Goal: Task Accomplishment & Management: Use online tool/utility

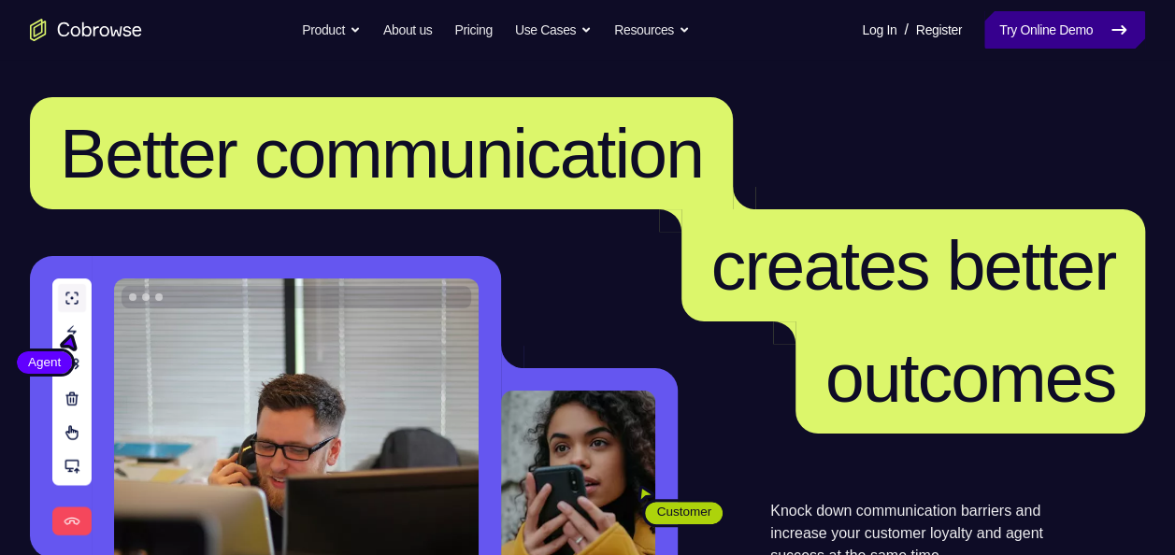
click at [1006, 23] on link "Try Online Demo" at bounding box center [1064, 29] width 161 height 37
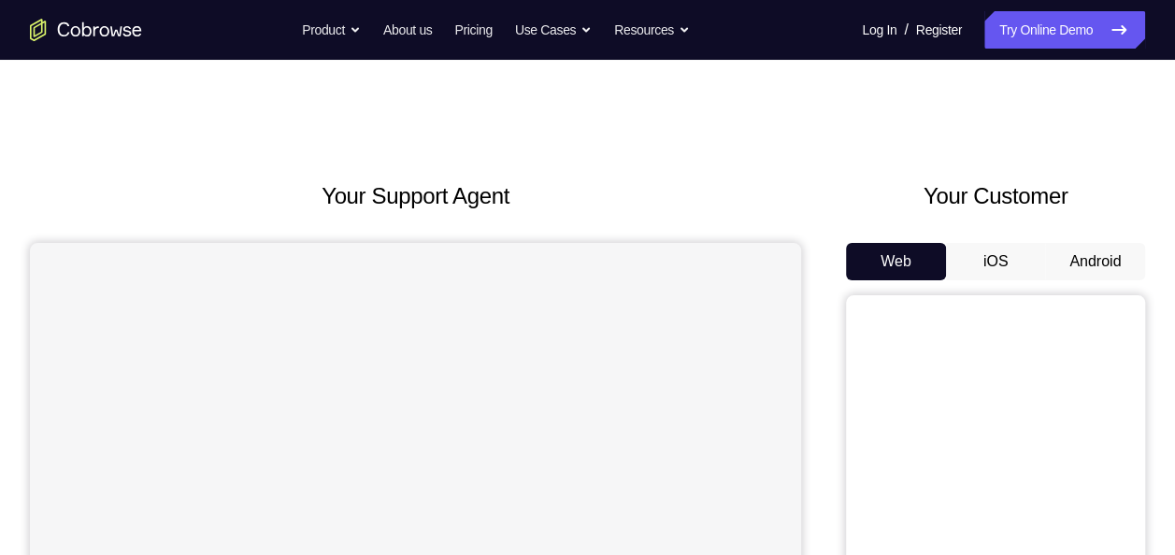
click at [1095, 265] on button "Android" at bounding box center [1095, 261] width 100 height 37
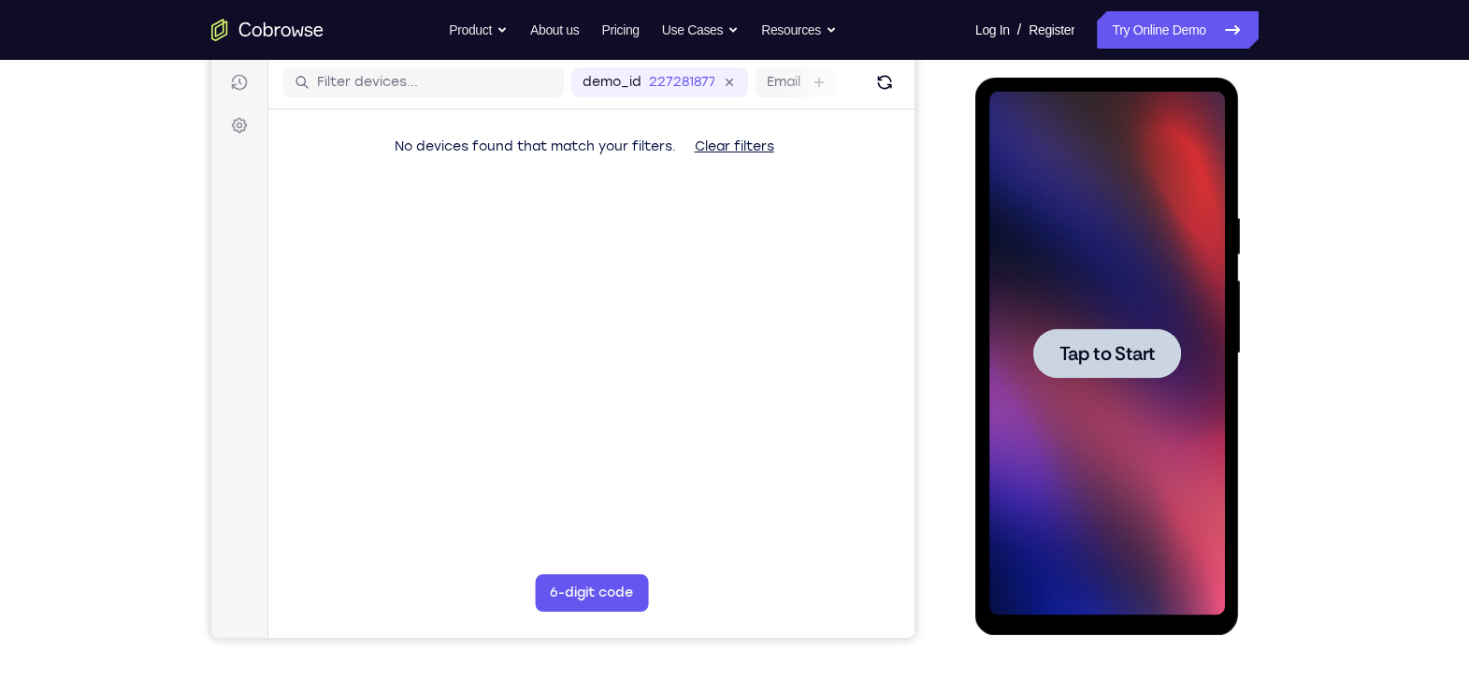
drag, startPoint x: 1780, startPoint y: 354, endPoint x: 1070, endPoint y: 349, distance: 709.5
click at [1070, 349] on span "Tap to Start" at bounding box center [1106, 353] width 95 height 19
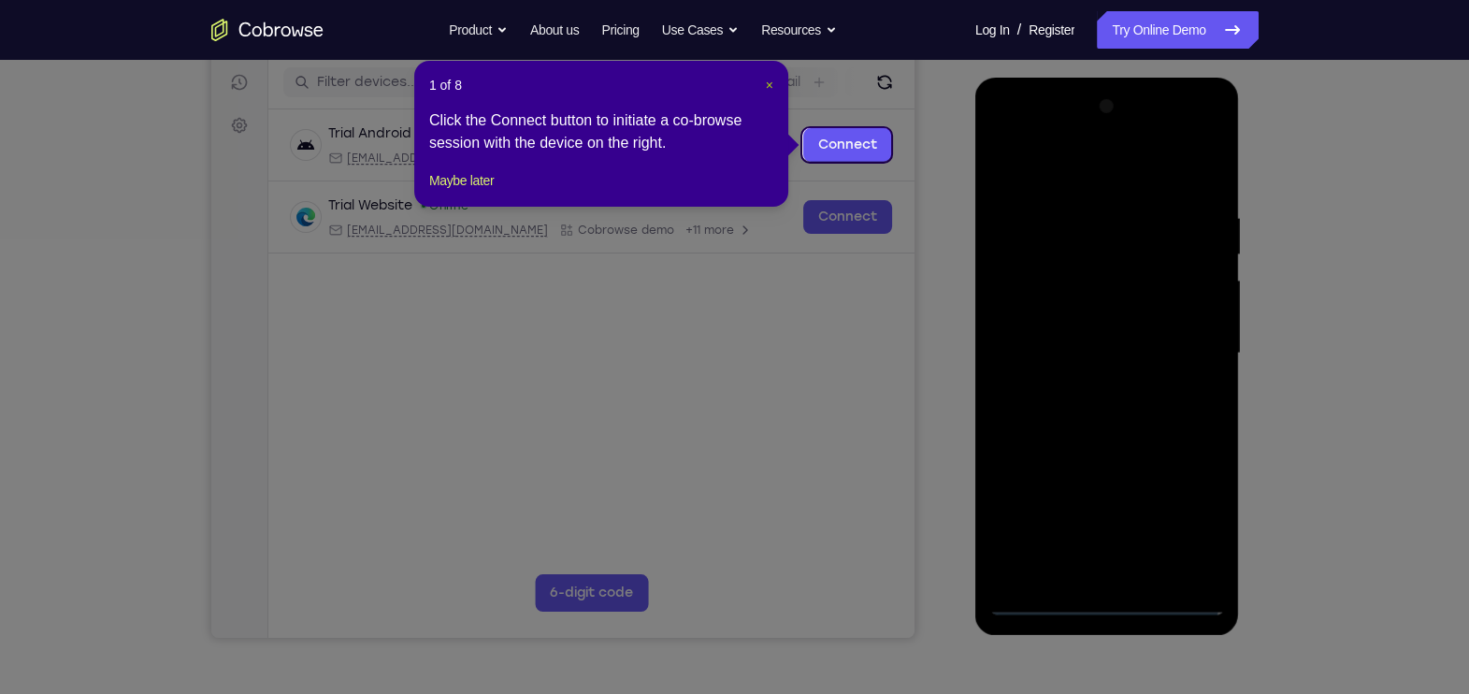
click at [772, 84] on span "×" at bounding box center [769, 85] width 7 height 15
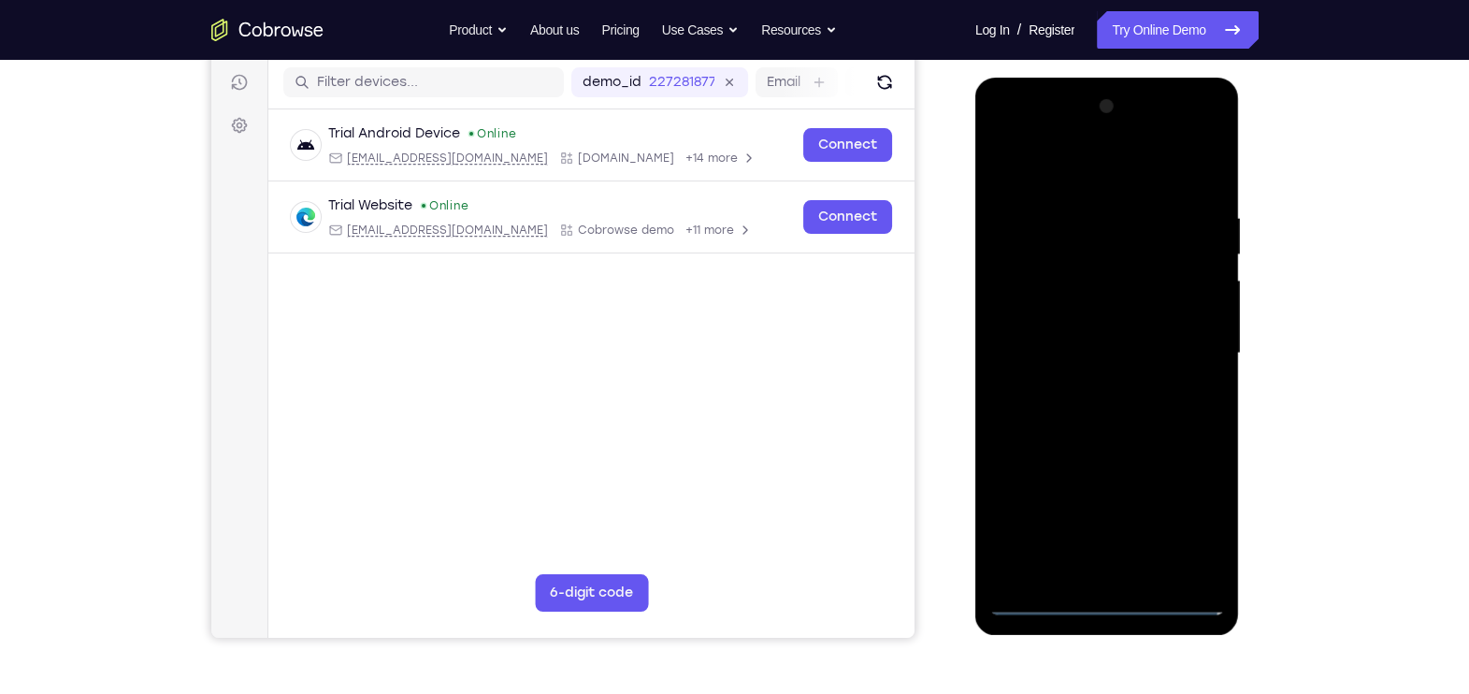
click at [1109, 554] on div at bounding box center [1107, 353] width 236 height 523
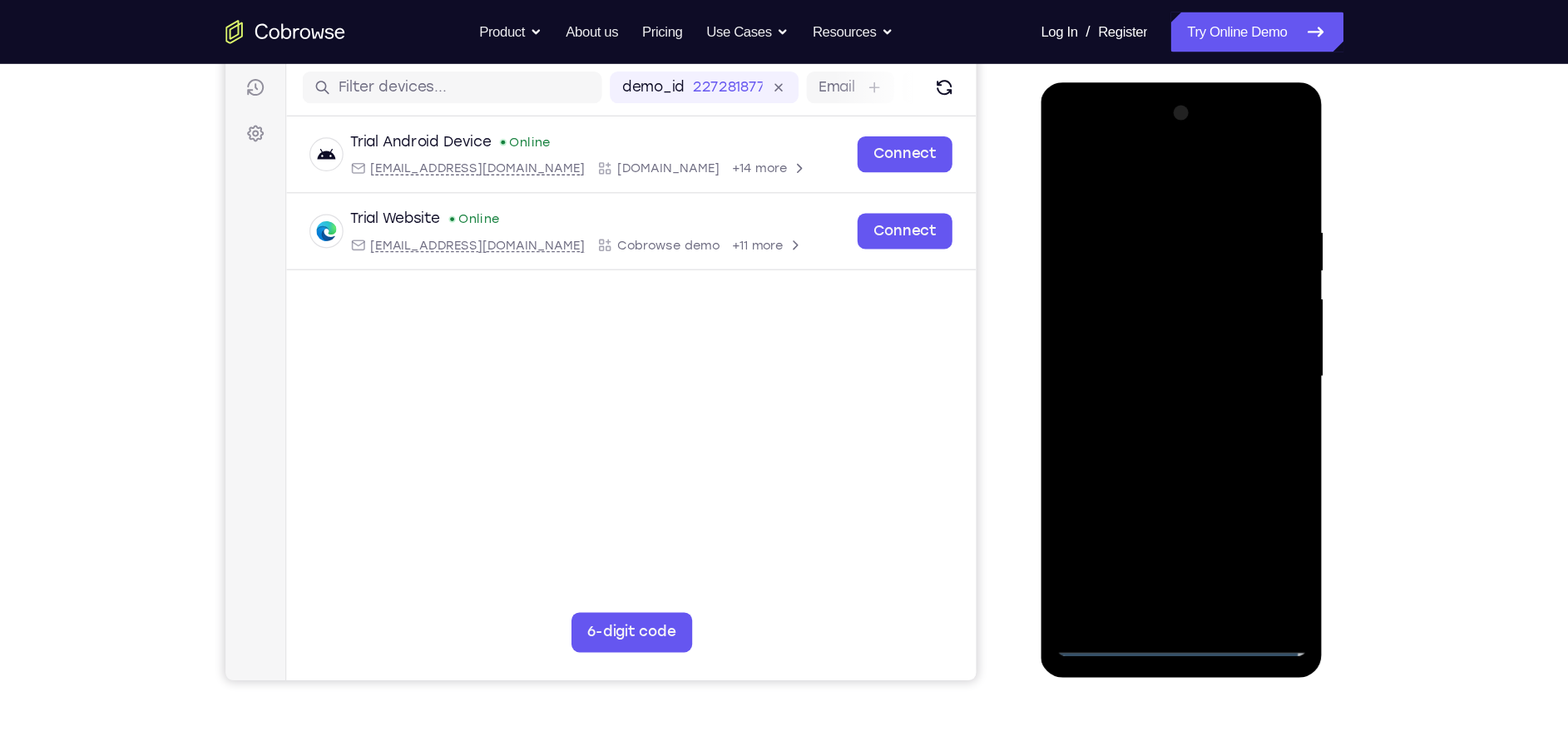
scroll to position [206, 0]
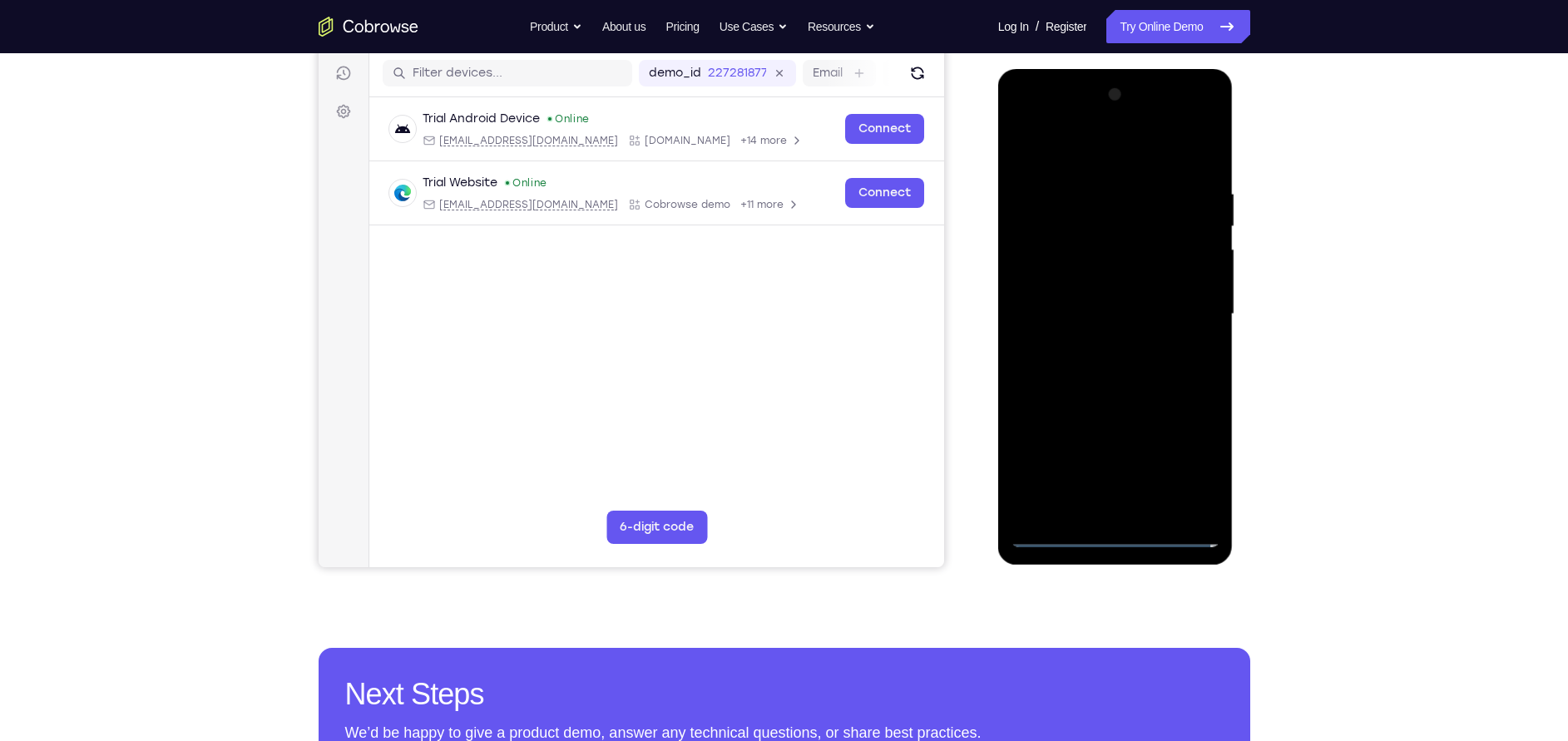
click at [1045, 461] on div at bounding box center [1116, 314] width 210 height 465
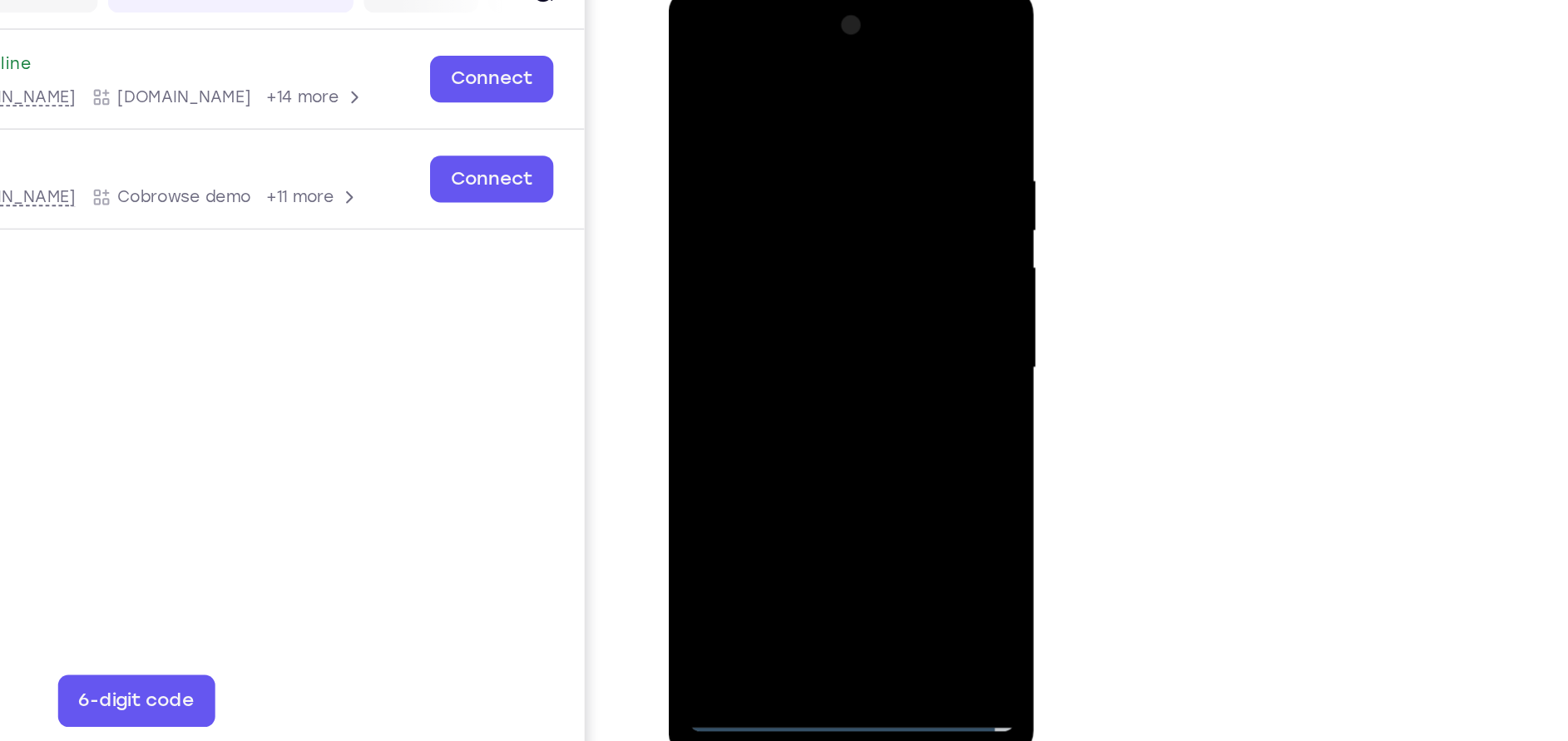
click at [754, 70] on div at bounding box center [786, 230] width 210 height 465
click at [852, 222] on div at bounding box center [786, 230] width 210 height 465
click at [768, 262] on div at bounding box center [786, 230] width 210 height 465
click at [770, 205] on div at bounding box center [786, 230] width 210 height 465
click at [756, 206] on div at bounding box center [786, 230] width 210 height 465
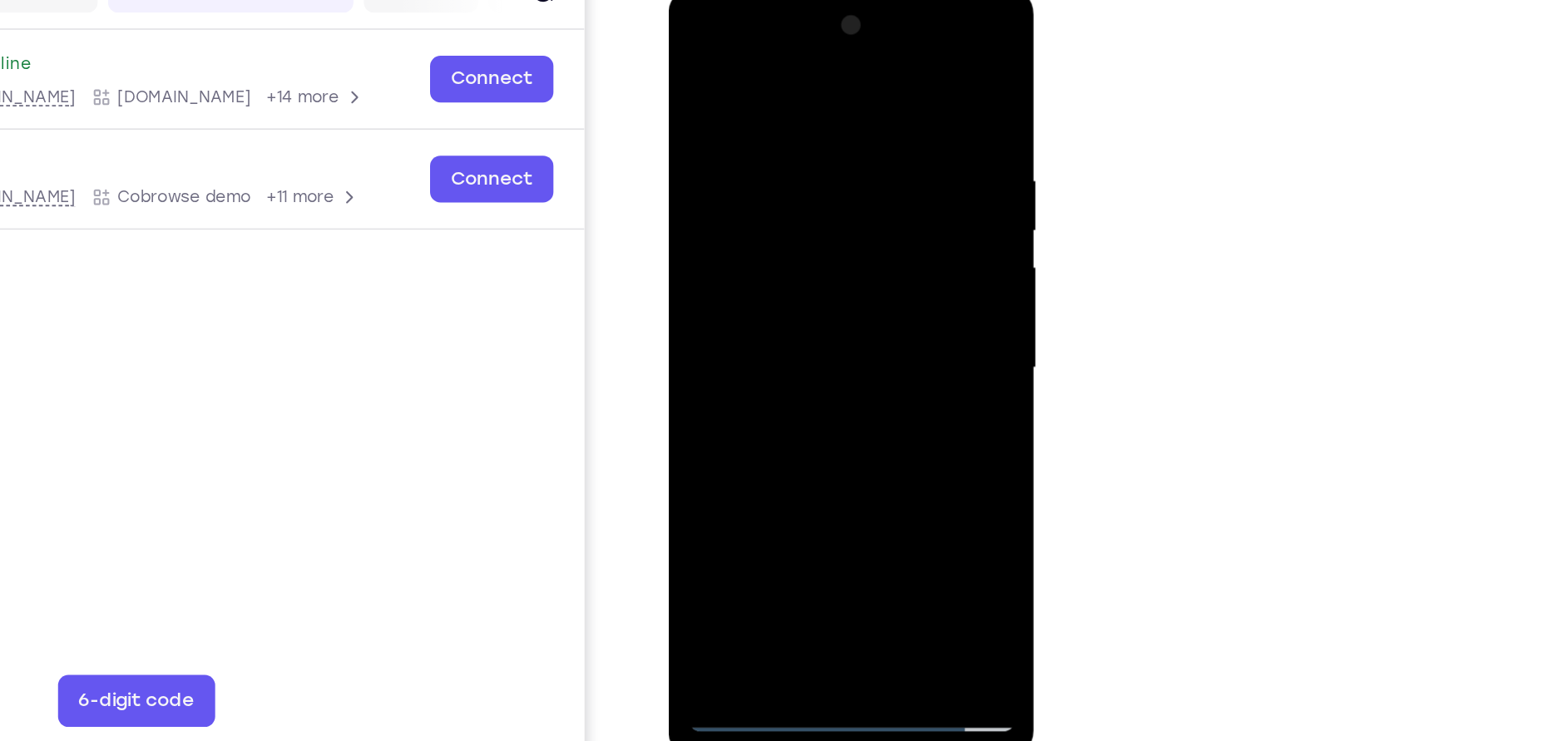
click at [778, 233] on div at bounding box center [786, 230] width 210 height 465
click at [786, 285] on div at bounding box center [786, 230] width 210 height 465
click at [785, 285] on div at bounding box center [786, 230] width 210 height 465
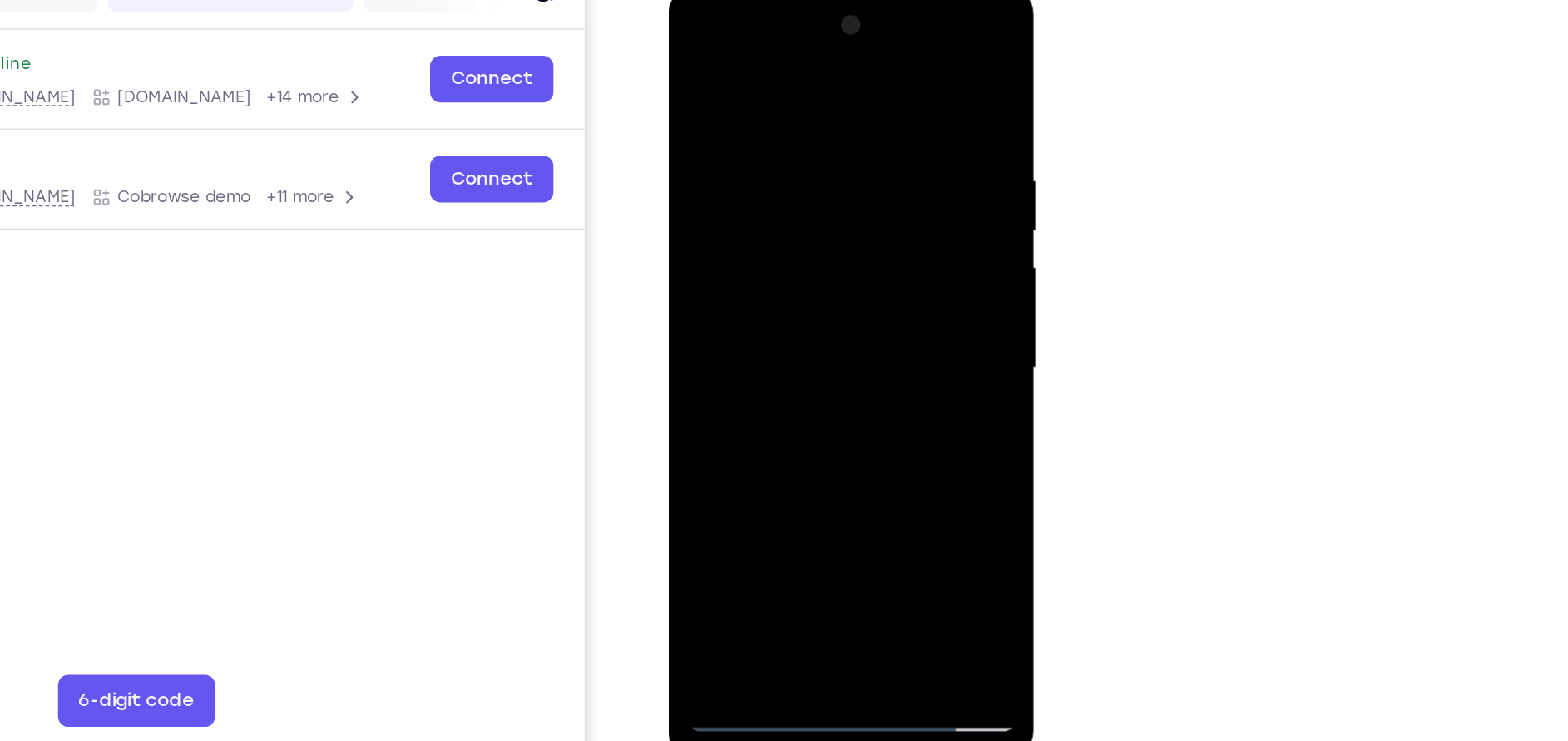
click at [785, 285] on div at bounding box center [786, 230] width 210 height 465
click at [779, 306] on div at bounding box center [786, 230] width 210 height 465
click at [823, 427] on div at bounding box center [786, 230] width 210 height 465
click at [759, 313] on div at bounding box center [786, 230] width 210 height 465
drag, startPoint x: 785, startPoint y: 363, endPoint x: 759, endPoint y: 486, distance: 125.7
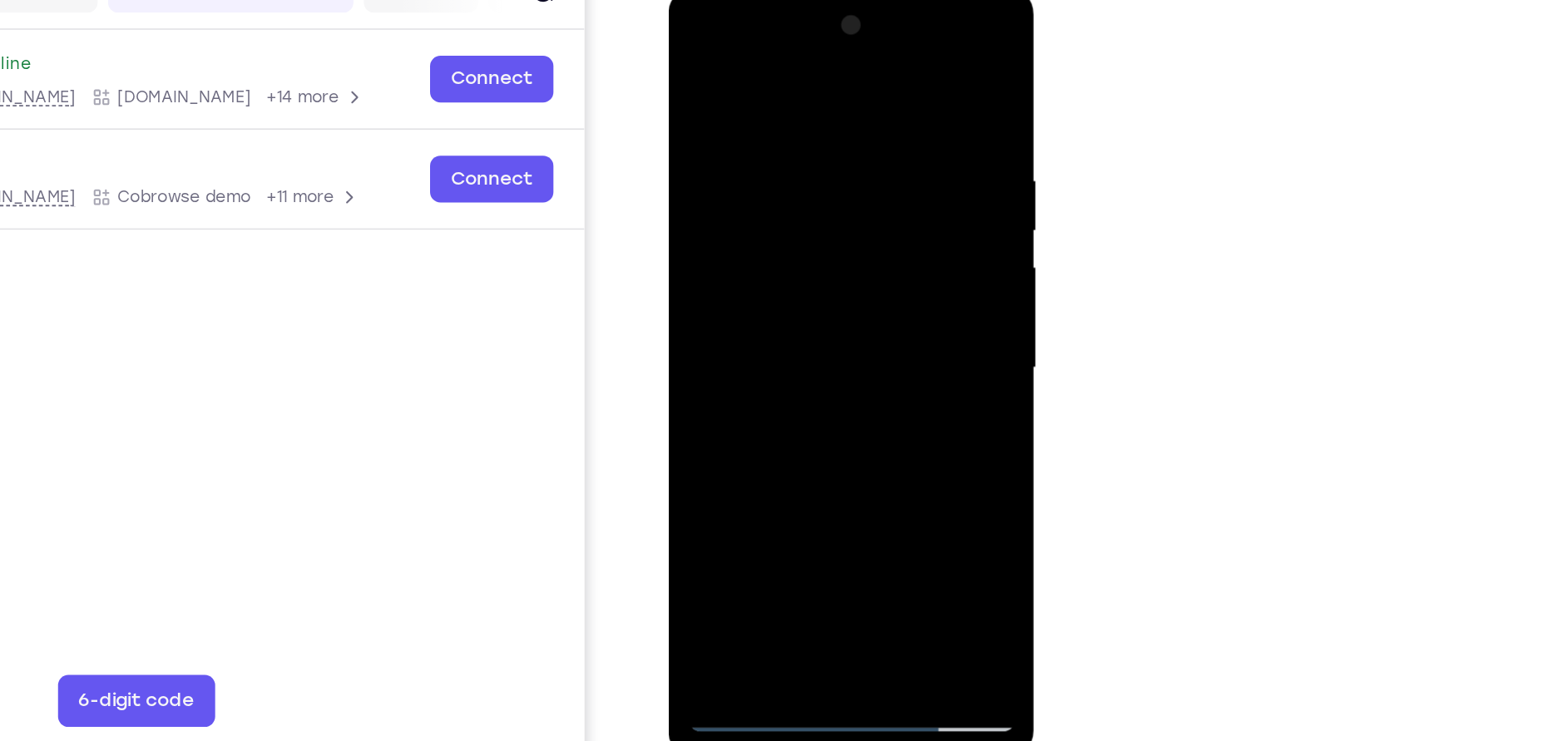
click at [759, 485] on html "Online web based iOS Simulators and Android Emulators. Run iPhone, iPad, Mobile…" at bounding box center [787, 235] width 237 height 499
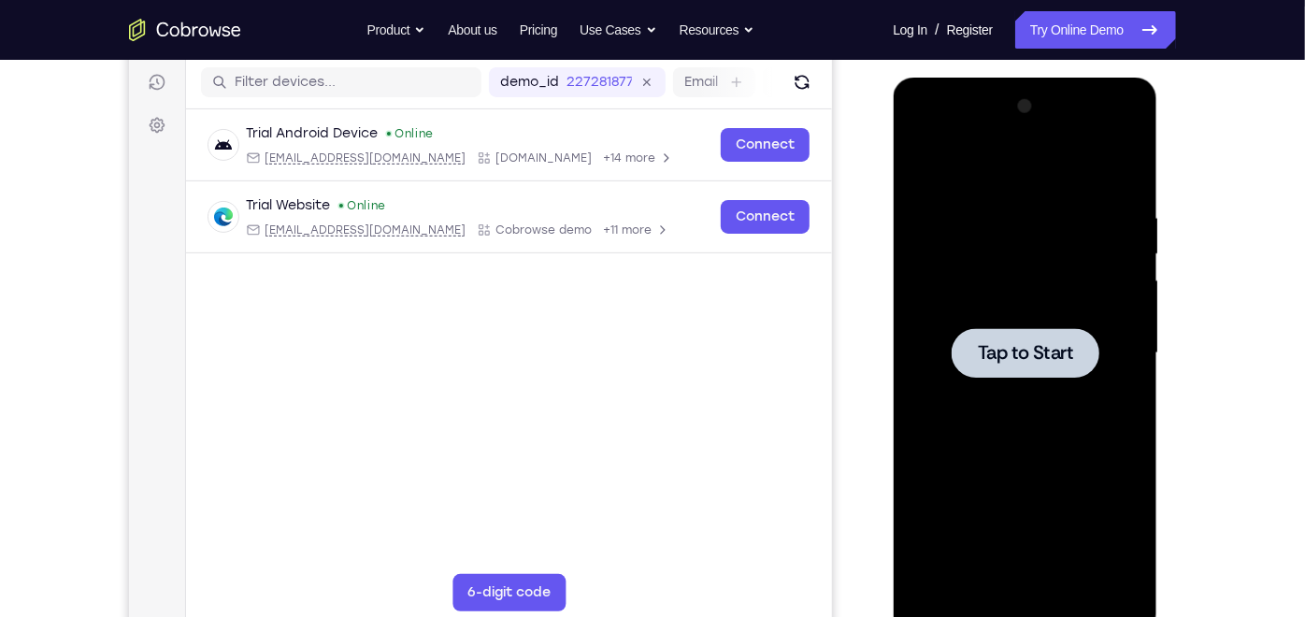
click at [968, 325] on div at bounding box center [1025, 352] width 236 height 523
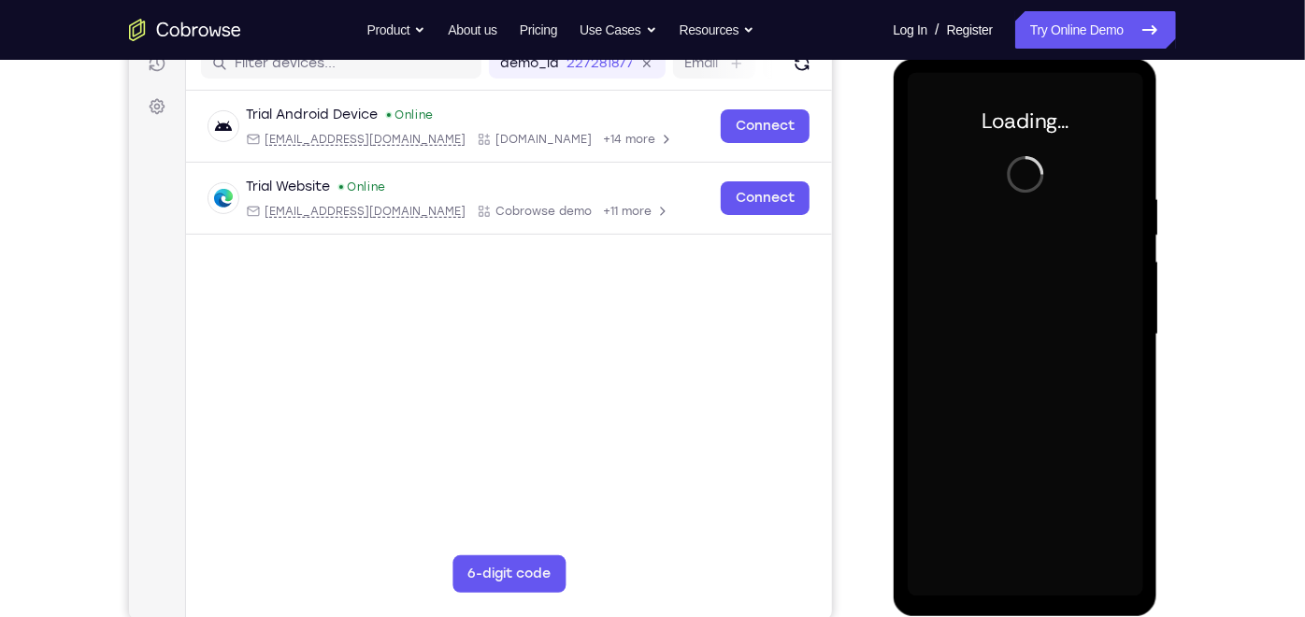
scroll to position [248, 0]
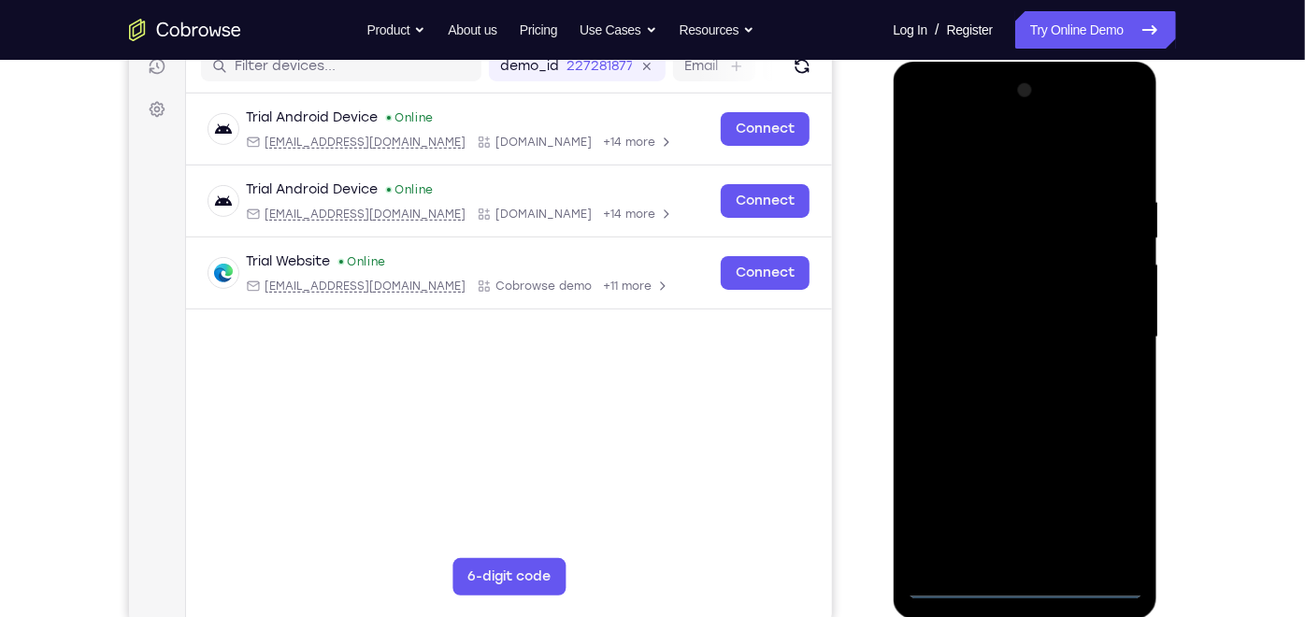
click at [1025, 554] on div at bounding box center [1025, 336] width 236 height 523
click at [1118, 500] on div at bounding box center [1025, 336] width 236 height 523
click at [983, 151] on div at bounding box center [1025, 336] width 236 height 523
click at [1107, 325] on div at bounding box center [1025, 336] width 236 height 523
click at [1010, 367] on div at bounding box center [1025, 336] width 236 height 523
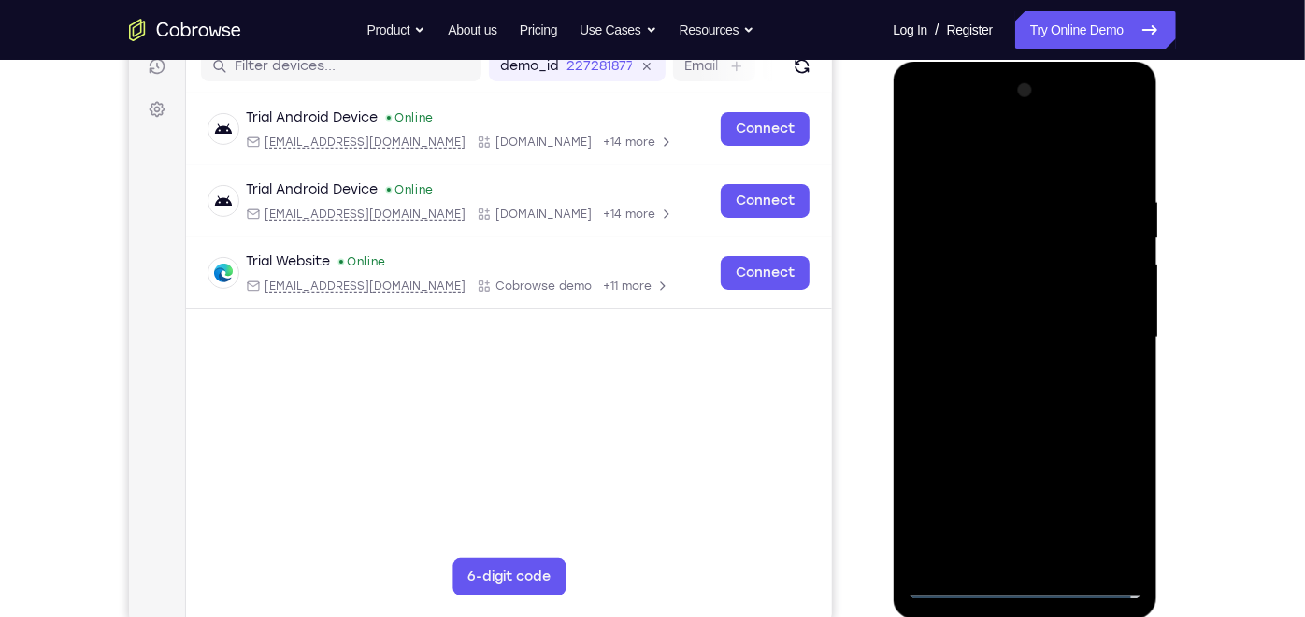
click at [1021, 319] on div at bounding box center [1025, 336] width 236 height 523
click at [957, 261] on div at bounding box center [1025, 336] width 236 height 523
click at [966, 291] on div at bounding box center [1025, 336] width 236 height 523
click at [1003, 332] on div at bounding box center [1025, 336] width 236 height 523
click at [1028, 400] on div at bounding box center [1025, 336] width 236 height 523
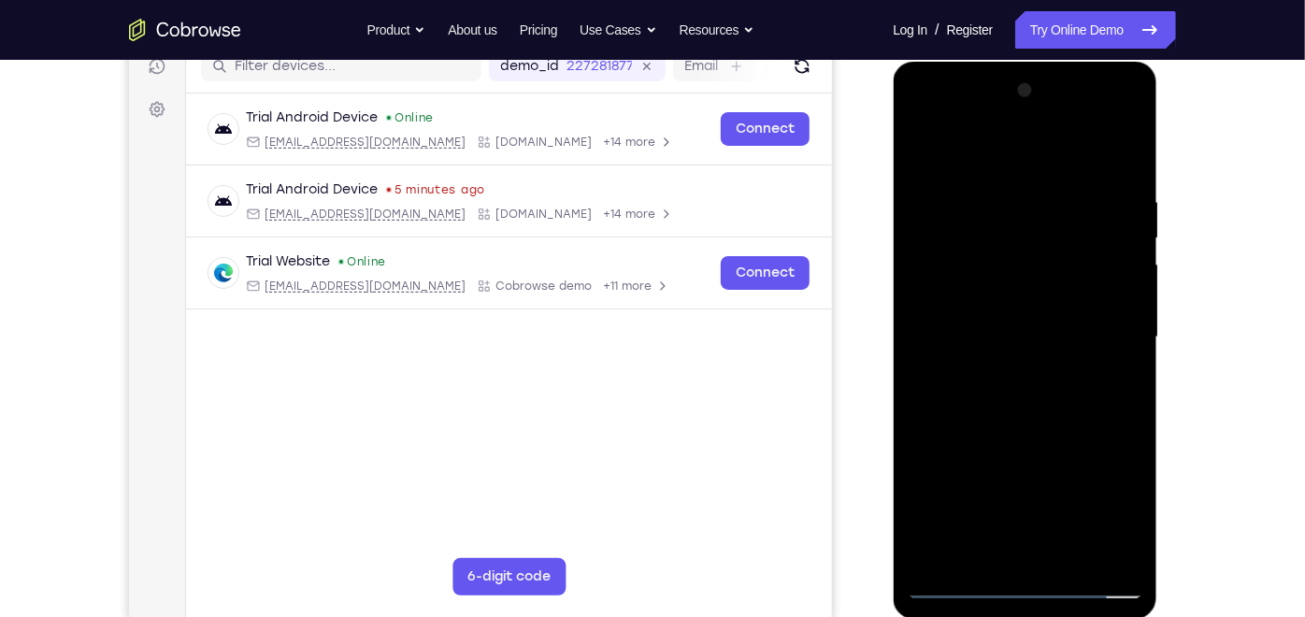
click at [1049, 393] on div at bounding box center [1025, 336] width 236 height 523
click at [1029, 419] on div at bounding box center [1025, 336] width 236 height 523
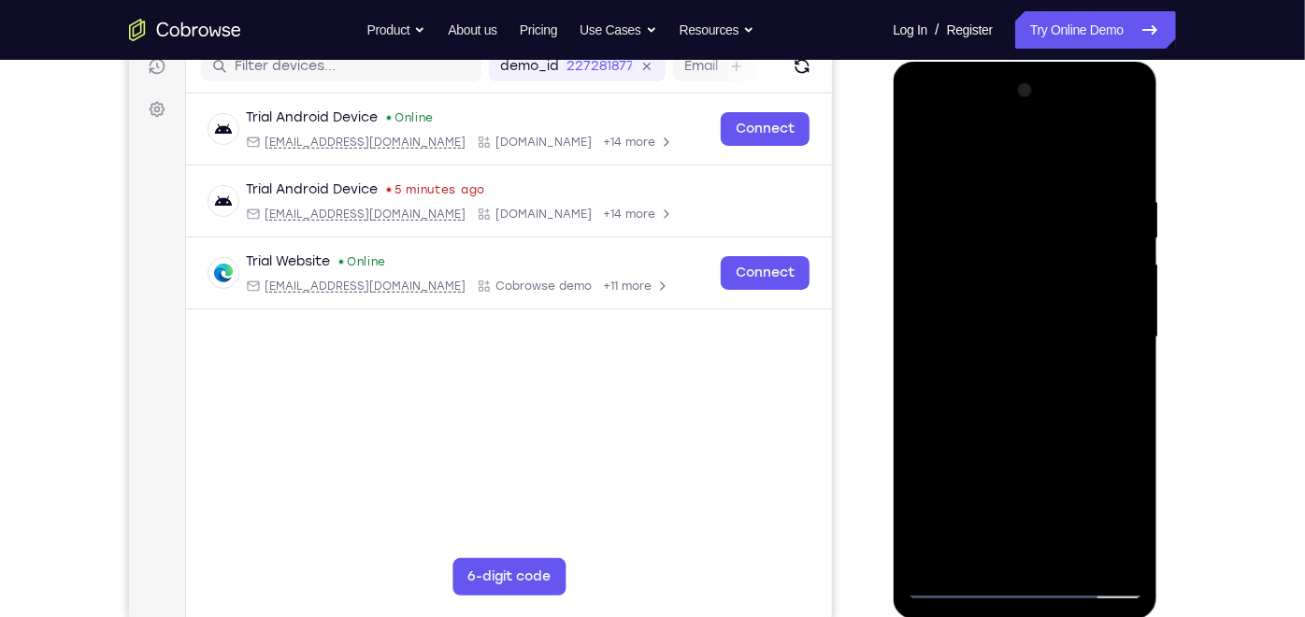
click at [1129, 147] on div at bounding box center [1025, 336] width 236 height 523
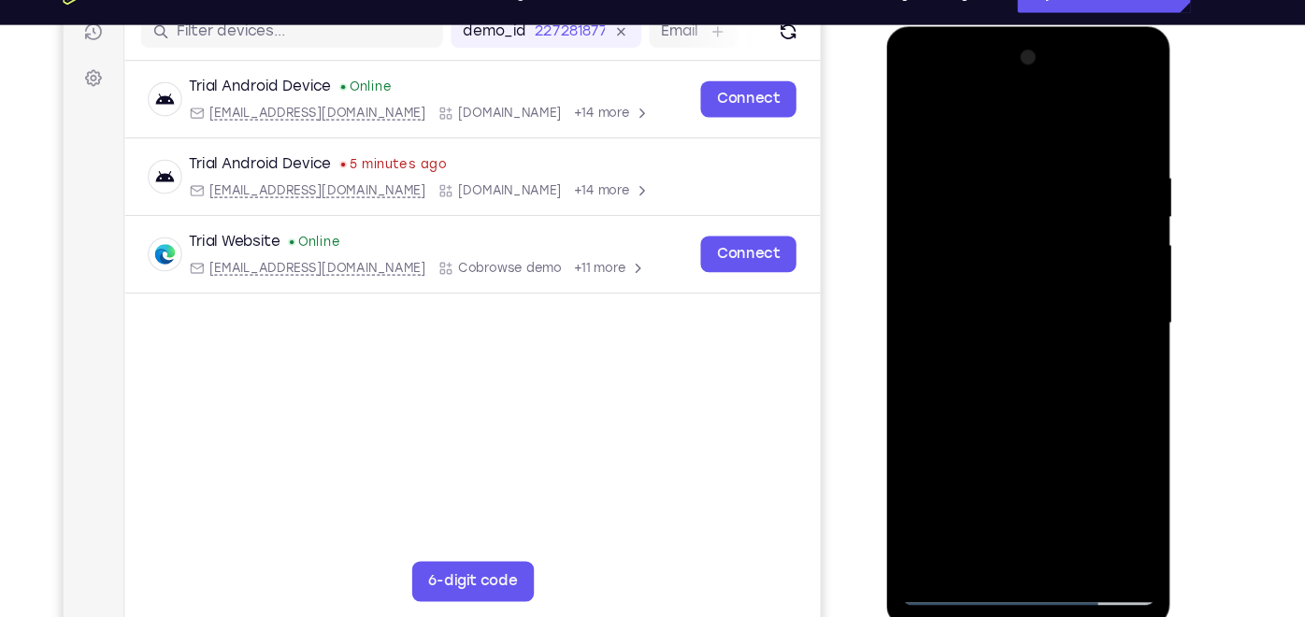
click at [1109, 519] on div at bounding box center [1017, 301] width 236 height 523
drag, startPoint x: 1059, startPoint y: 254, endPoint x: 1062, endPoint y: 108, distance: 145.9
click at [1062, 108] on div at bounding box center [1017, 301] width 236 height 523
drag, startPoint x: 1050, startPoint y: 351, endPoint x: 1055, endPoint y: 141, distance: 210.4
click at [1055, 141] on div at bounding box center [1017, 301] width 236 height 523
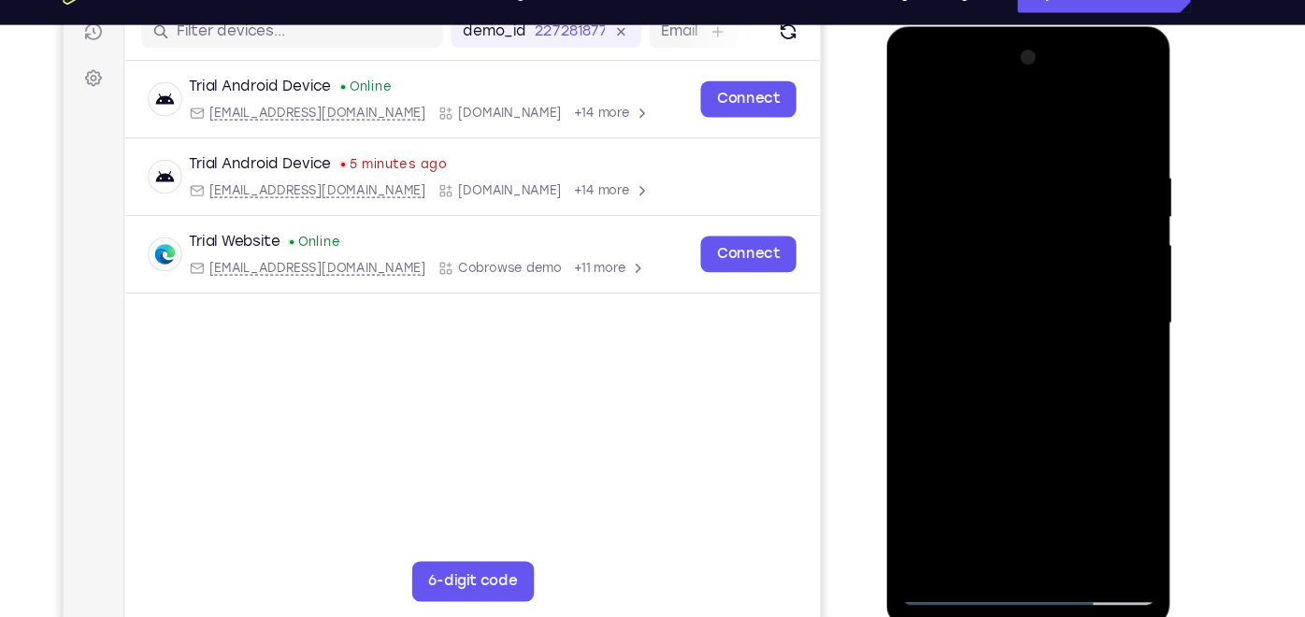
drag, startPoint x: 1095, startPoint y: 375, endPoint x: 1093, endPoint y: 183, distance: 191.6
click at [1093, 183] on div at bounding box center [1017, 301] width 236 height 523
click at [1122, 502] on div at bounding box center [1017, 301] width 236 height 523
drag, startPoint x: 1059, startPoint y: 224, endPoint x: 1114, endPoint y: 409, distance: 192.2
click at [1114, 409] on div at bounding box center [1017, 301] width 236 height 523
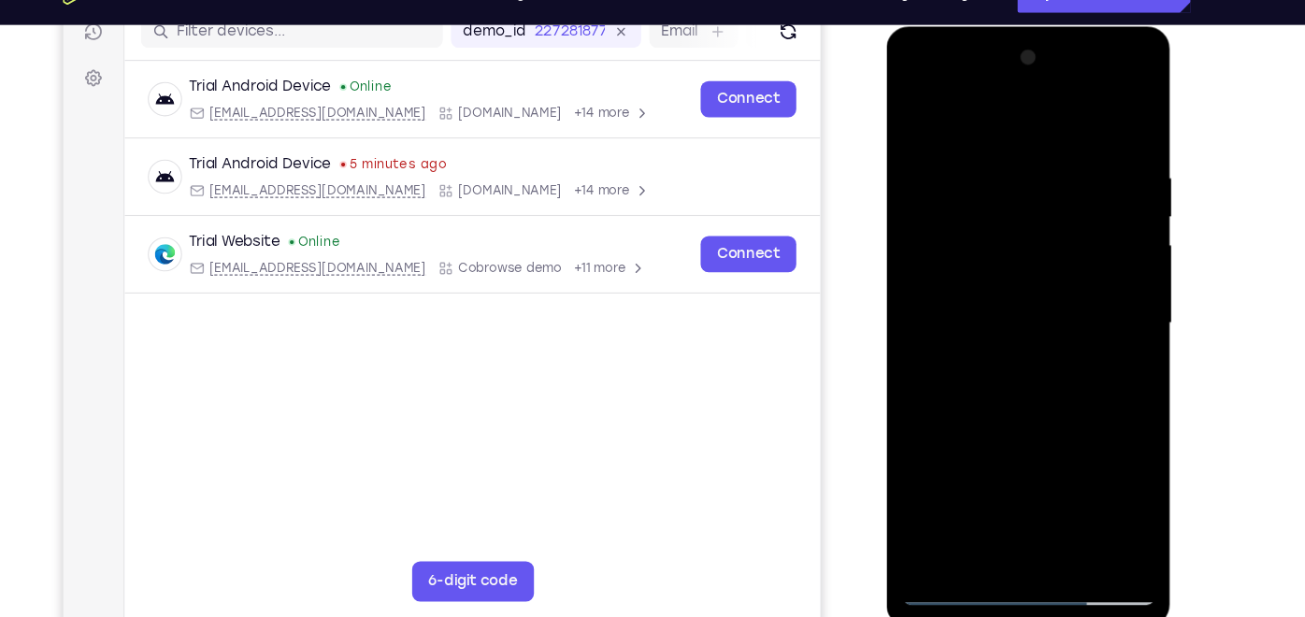
drag, startPoint x: 1079, startPoint y: 225, endPoint x: 1099, endPoint y: 437, distance: 212.3
click at [1099, 437] on div at bounding box center [1017, 301] width 236 height 523
drag, startPoint x: 1016, startPoint y: 182, endPoint x: 1035, endPoint y: 389, distance: 207.4
click at [1035, 389] on div at bounding box center [1017, 301] width 236 height 523
click at [1069, 526] on div at bounding box center [1017, 301] width 236 height 523
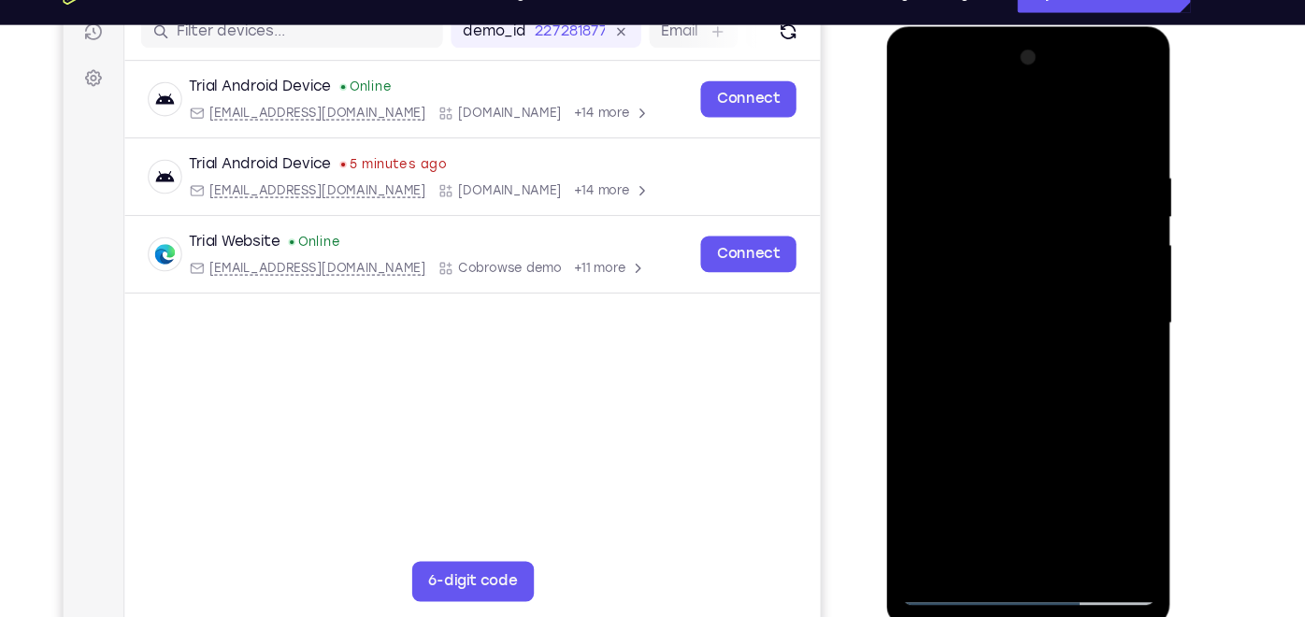
click at [1006, 394] on div at bounding box center [1017, 301] width 236 height 523
drag, startPoint x: 1006, startPoint y: 394, endPoint x: 1002, endPoint y: 212, distance: 182.3
click at [1002, 212] on div at bounding box center [1017, 301] width 236 height 523
drag, startPoint x: 1012, startPoint y: 456, endPoint x: 1025, endPoint y: 280, distance: 177.1
click at [1025, 280] on div at bounding box center [1017, 301] width 236 height 523
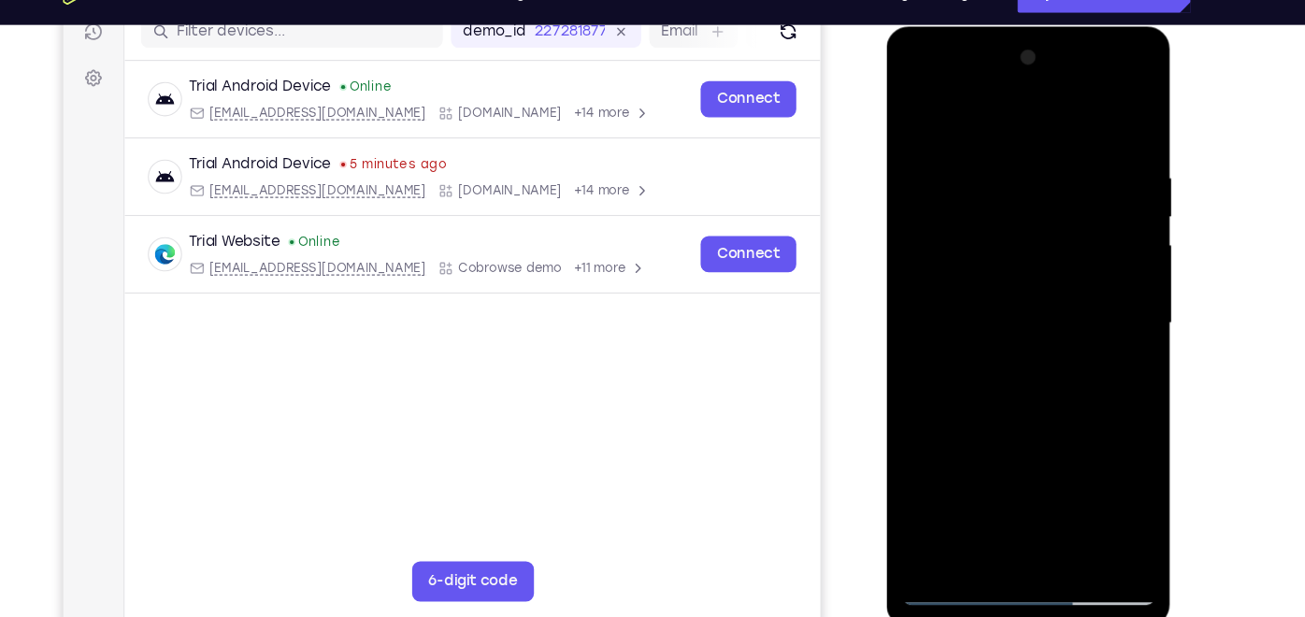
click at [1011, 435] on div at bounding box center [1017, 301] width 236 height 523
click at [916, 111] on div at bounding box center [1017, 301] width 236 height 523
click at [992, 516] on div at bounding box center [1017, 301] width 236 height 523
click at [915, 115] on div at bounding box center [1017, 301] width 236 height 523
drag, startPoint x: 956, startPoint y: 378, endPoint x: 954, endPoint y: 497, distance: 119.7
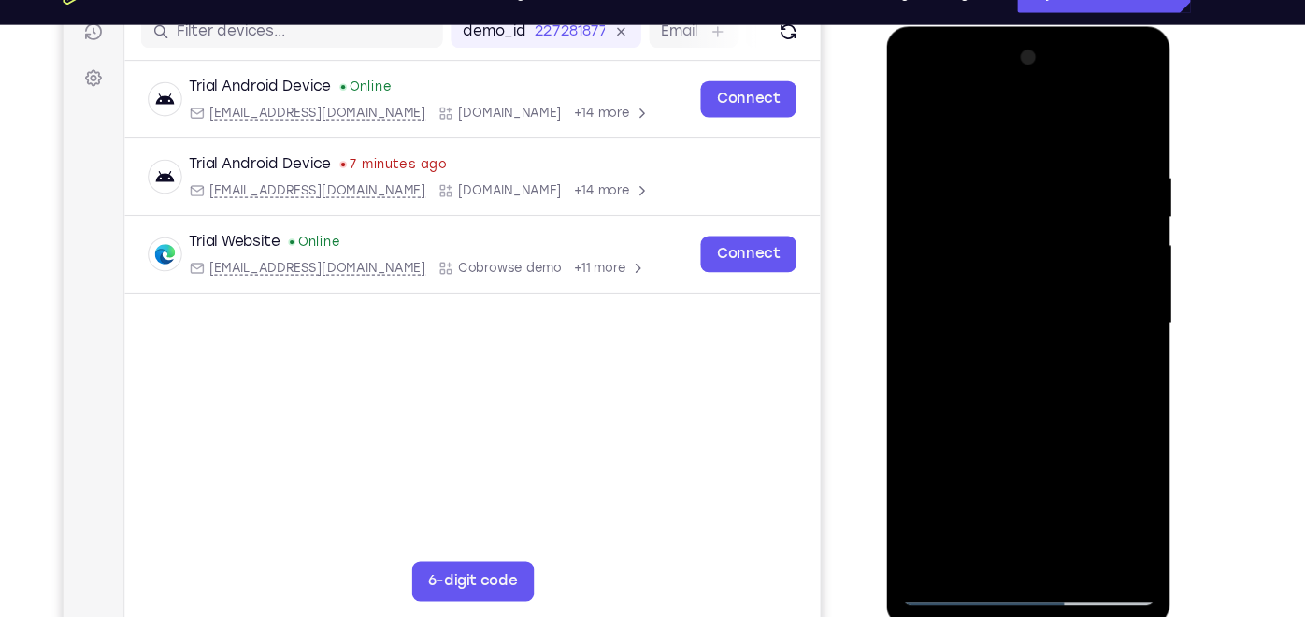
click at [954, 497] on div at bounding box center [1017, 301] width 236 height 523
click at [983, 356] on div at bounding box center [1017, 301] width 236 height 523
click at [968, 483] on div at bounding box center [1017, 301] width 236 height 523
click at [915, 122] on div at bounding box center [1017, 301] width 236 height 523
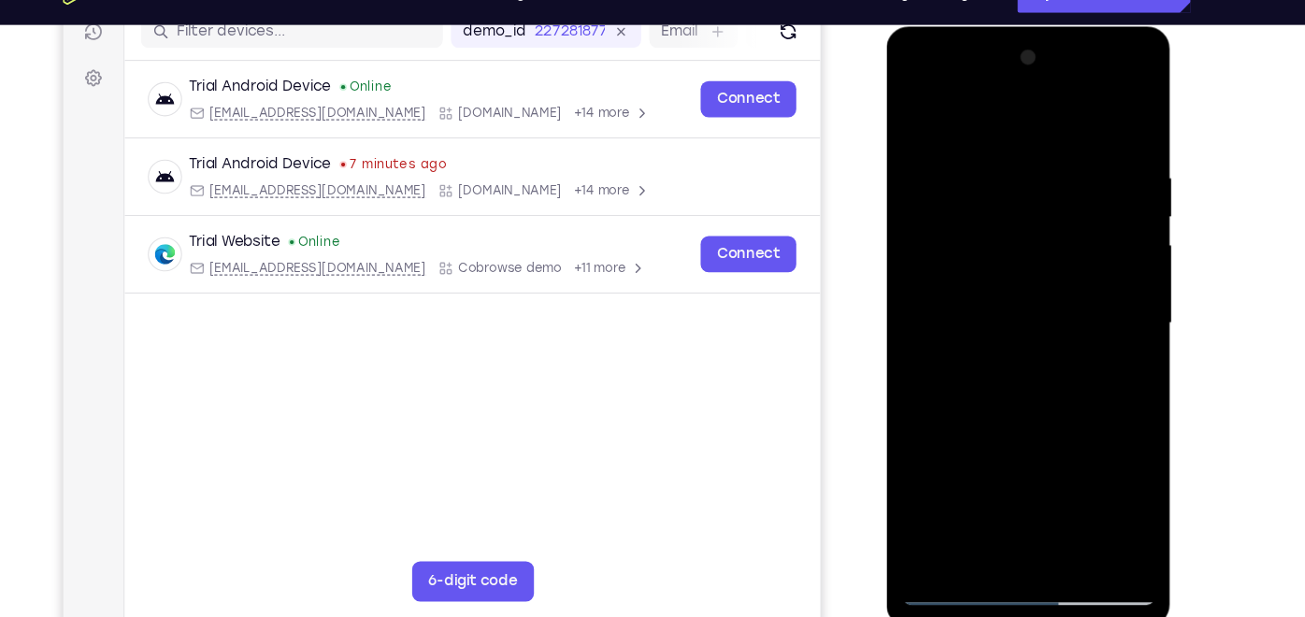
click at [962, 307] on div at bounding box center [1017, 301] width 236 height 523
drag, startPoint x: 1095, startPoint y: 263, endPoint x: 1066, endPoint y: 432, distance: 171.7
click at [1066, 432] on div at bounding box center [1017, 301] width 236 height 523
drag, startPoint x: 1074, startPoint y: 266, endPoint x: 1062, endPoint y: 122, distance: 145.4
click at [1062, 122] on div at bounding box center [1017, 301] width 236 height 523
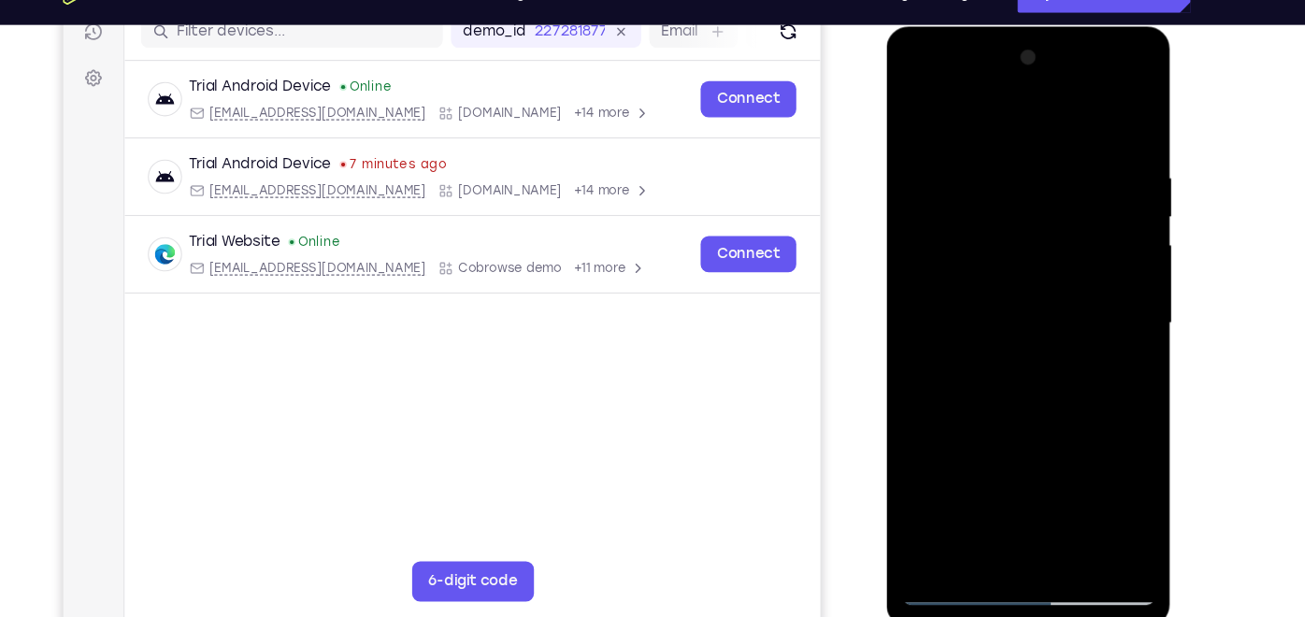
drag, startPoint x: 1094, startPoint y: 294, endPoint x: 1097, endPoint y: 212, distance: 82.3
click at [1097, 212] on div at bounding box center [1017, 301] width 236 height 523
click at [912, 113] on div at bounding box center [1017, 301] width 236 height 523
drag, startPoint x: 967, startPoint y: 318, endPoint x: 968, endPoint y: 438, distance: 120.6
click at [968, 438] on div at bounding box center [1017, 301] width 236 height 523
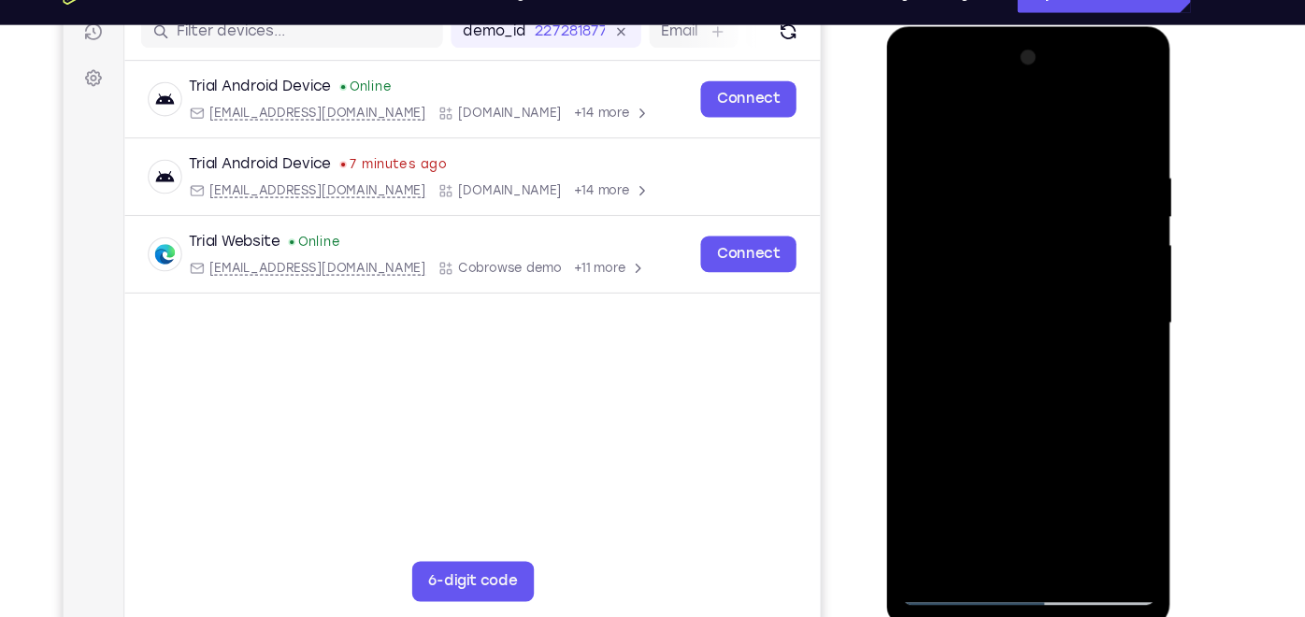
drag, startPoint x: 1011, startPoint y: 346, endPoint x: 982, endPoint y: 534, distance: 190.1
click at [982, 534] on div at bounding box center [1017, 301] width 236 height 523
click at [916, 108] on div at bounding box center [1017, 301] width 236 height 523
click at [982, 152] on div at bounding box center [1017, 301] width 236 height 523
click at [1115, 276] on div at bounding box center [1017, 301] width 236 height 523
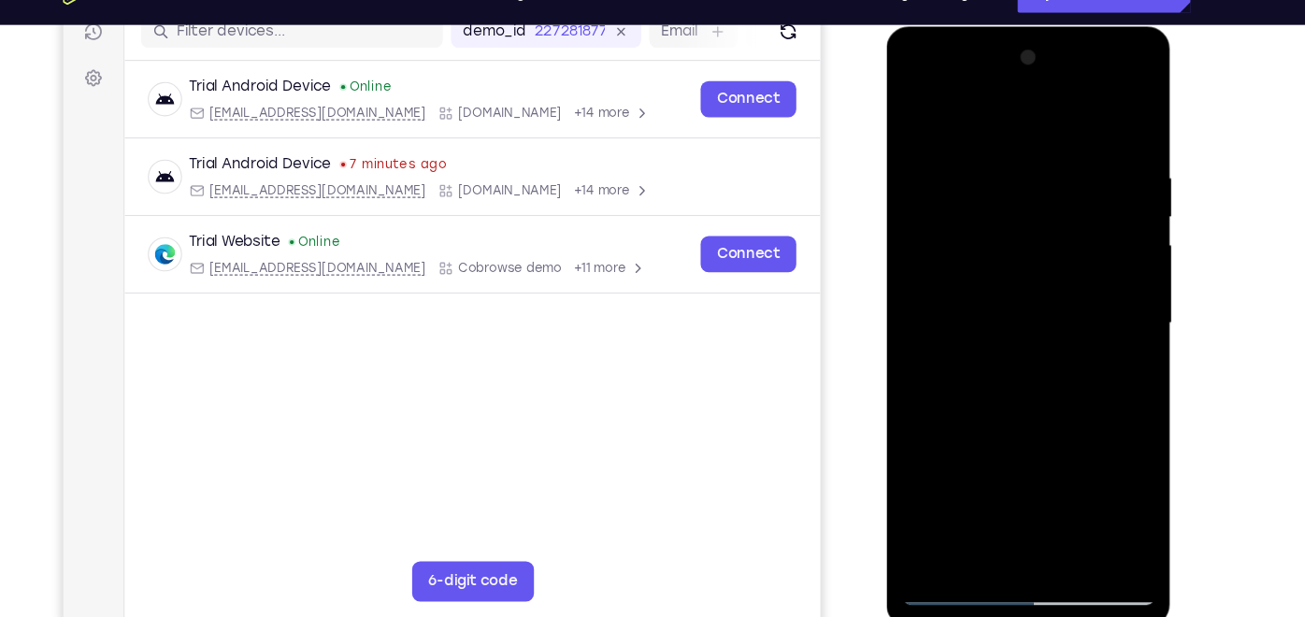
click at [1115, 276] on div at bounding box center [1017, 301] width 236 height 523
click at [1126, 294] on div at bounding box center [1017, 301] width 236 height 523
click at [1119, 481] on div at bounding box center [1017, 301] width 236 height 523
drag, startPoint x: 1037, startPoint y: 411, endPoint x: 842, endPoint y: 412, distance: 194.4
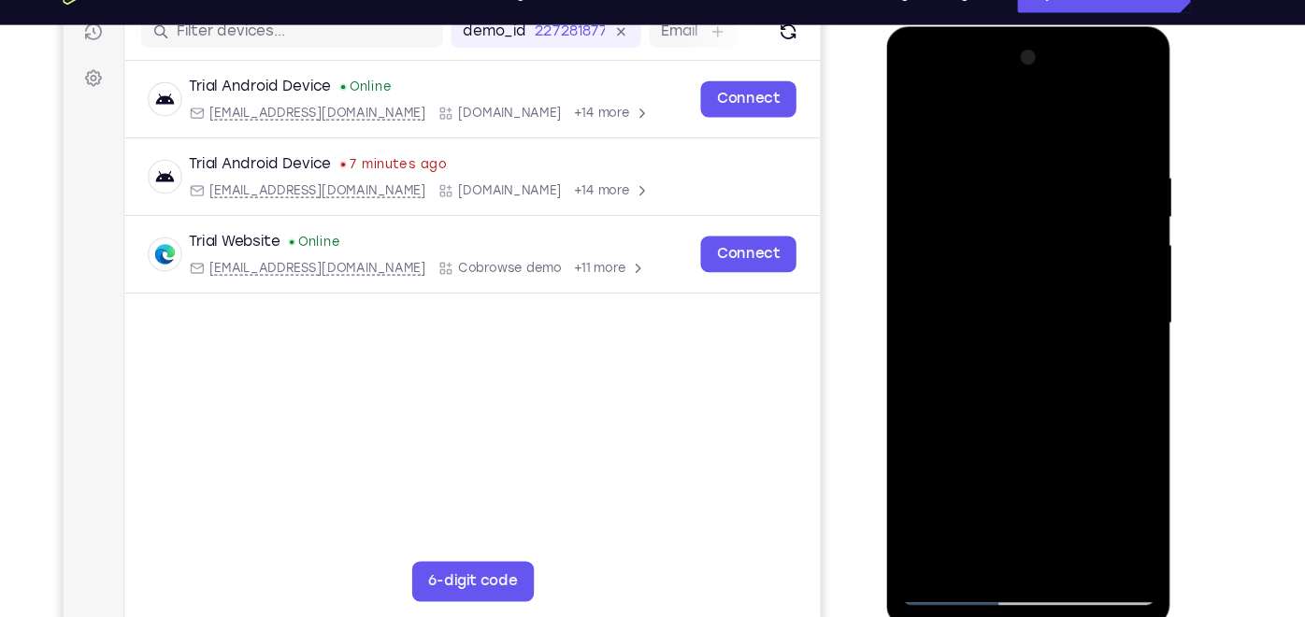
click at [885, 412] on html "Online web based iOS Simulators and Android Emulators. Run iPhone, iPad, Mobile…" at bounding box center [1018, 306] width 266 height 561
click at [1110, 408] on div at bounding box center [1017, 301] width 236 height 523
click at [1046, 225] on div at bounding box center [1017, 301] width 236 height 523
click at [1121, 195] on div at bounding box center [1017, 301] width 236 height 523
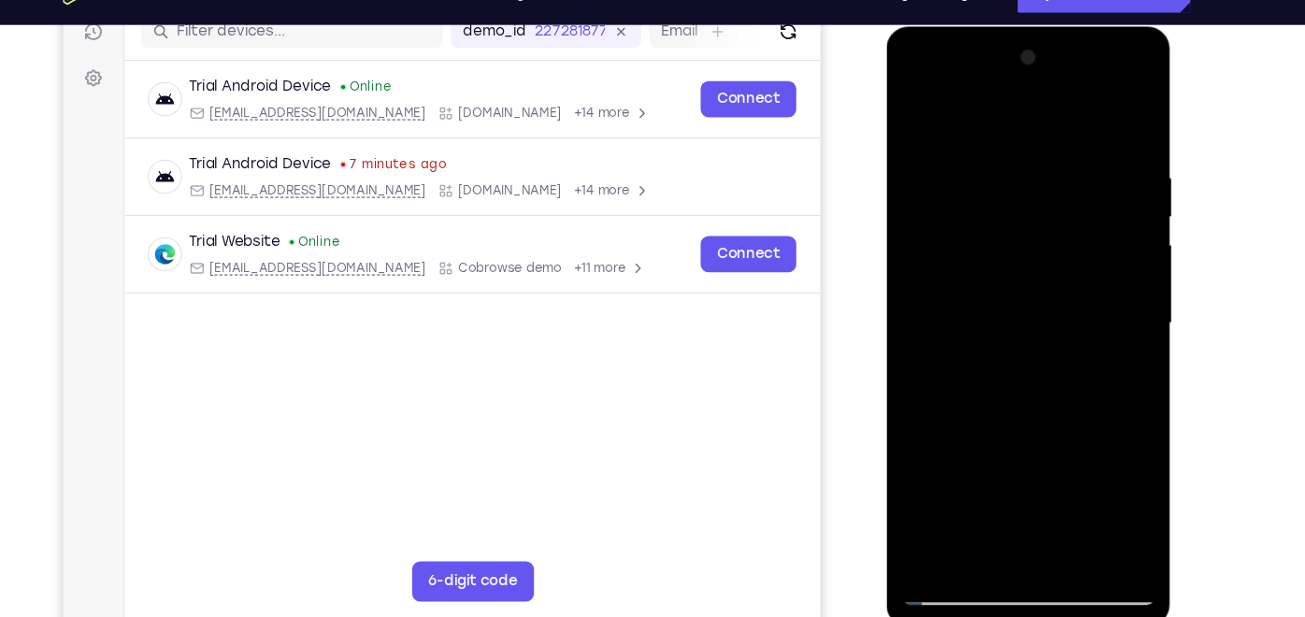
click at [1121, 195] on div at bounding box center [1017, 301] width 236 height 523
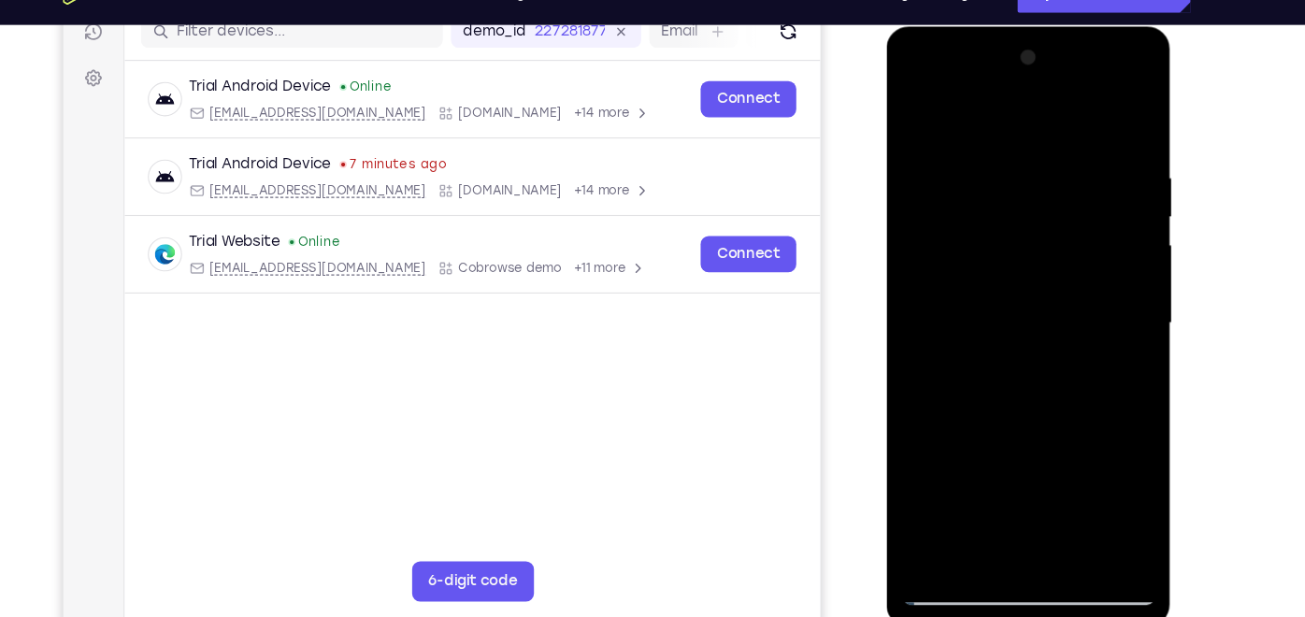
click at [1121, 195] on div at bounding box center [1017, 301] width 236 height 523
click at [1113, 124] on div at bounding box center [1017, 301] width 236 height 523
click at [1062, 528] on div at bounding box center [1017, 301] width 236 height 523
drag, startPoint x: 1024, startPoint y: 294, endPoint x: 1042, endPoint y: 624, distance: 329.6
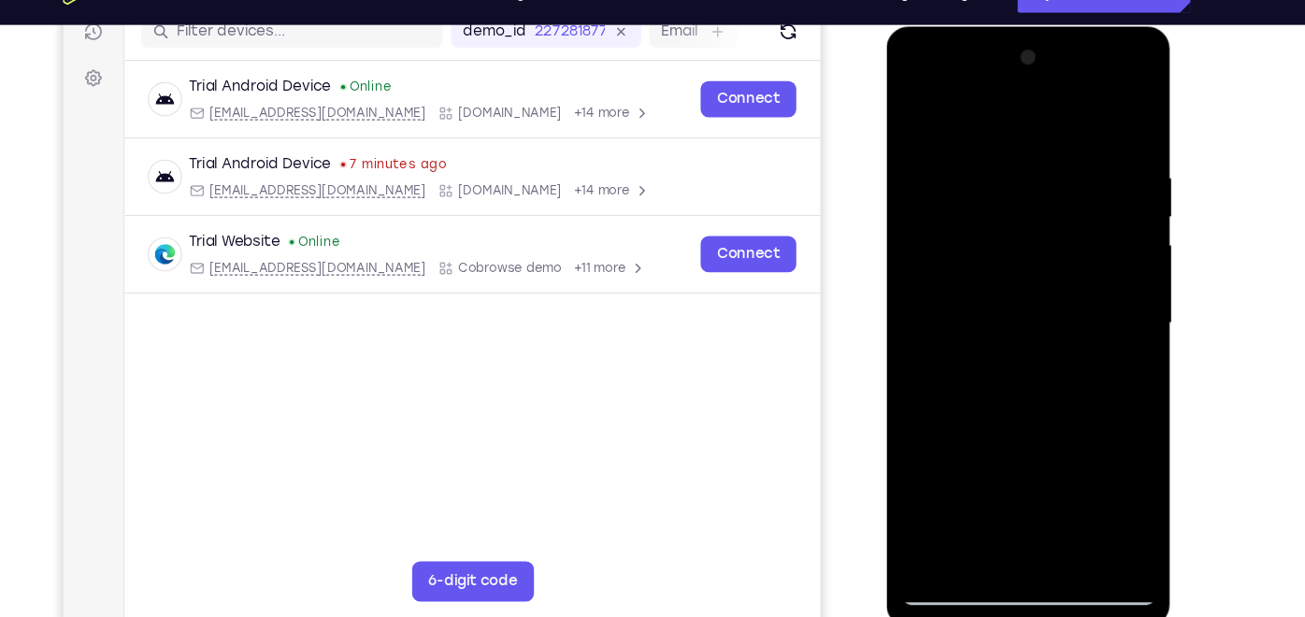
click at [1042, 554] on html "Online web based iOS Simulators and Android Emulators. Run iPhone, iPad, Mobile…" at bounding box center [1018, 306] width 266 height 561
click at [1111, 259] on div at bounding box center [1017, 301] width 236 height 523
